Goal: Check status

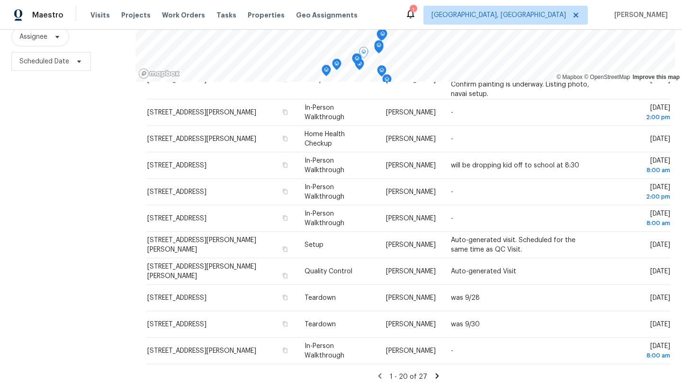
scroll to position [123, 0]
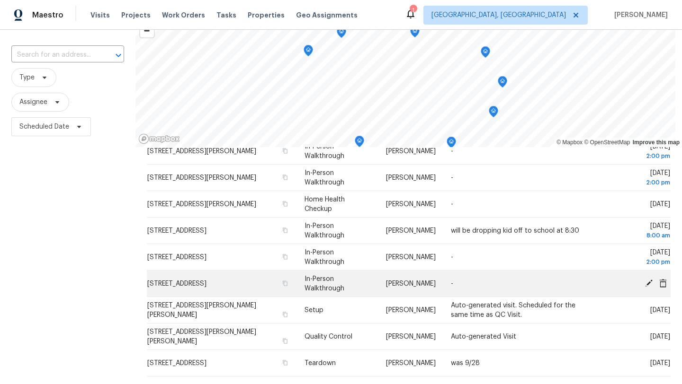
scroll to position [54, 0]
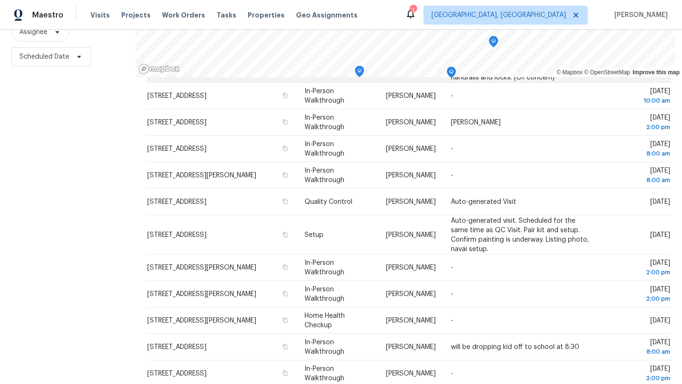
scroll to position [289, 0]
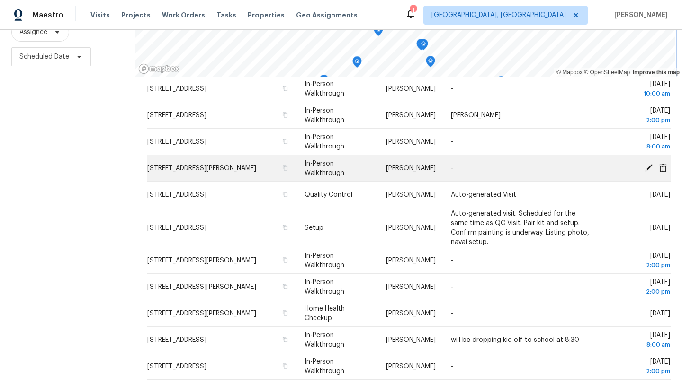
click at [292, 159] on div "© Mapbox © OpenStreetMap Improve this map Address Type Assignee Comments Schedu…" at bounding box center [408, 160] width 546 height 450
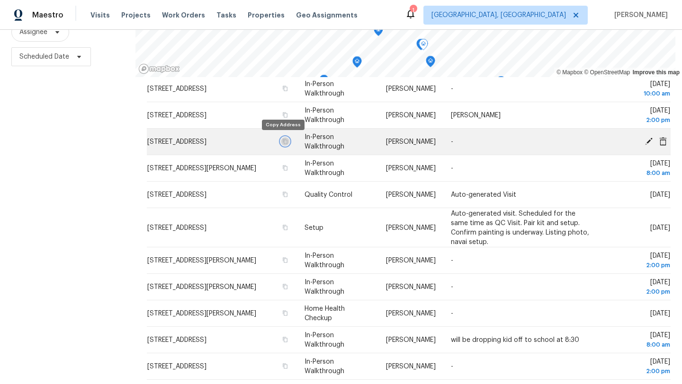
click at [283, 143] on icon "button" at bounding box center [285, 142] width 6 height 6
